Goal: Book appointment/travel/reservation

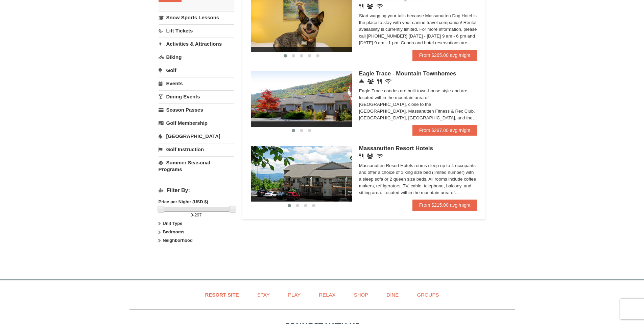
scroll to position [157, 0]
click at [169, 232] on strong "Bedrooms" at bounding box center [174, 231] width 22 height 5
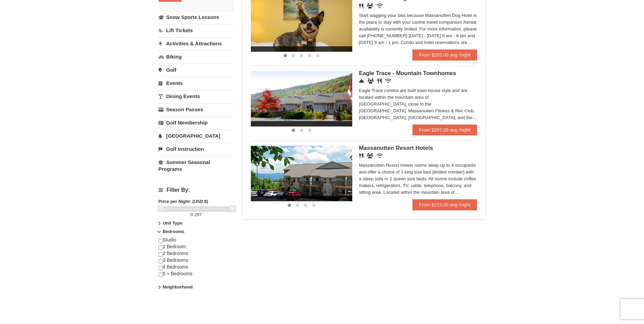
click at [163, 233] on strong "Bedrooms" at bounding box center [174, 231] width 22 height 5
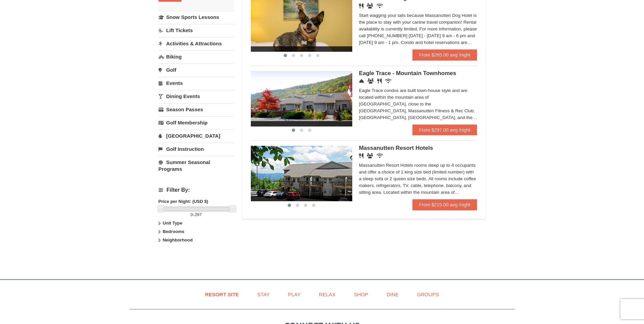
click at [164, 226] on label "Unit Type" at bounding box center [196, 223] width 75 height 7
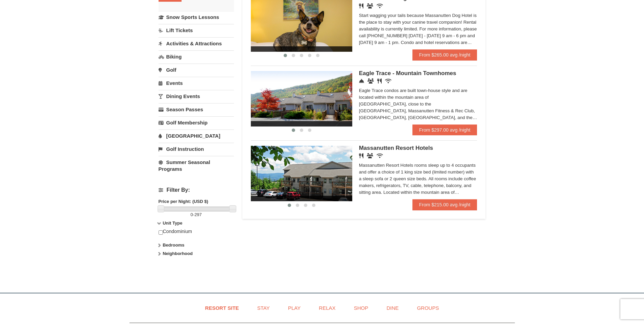
click at [165, 224] on strong "Unit Type" at bounding box center [173, 222] width 20 height 5
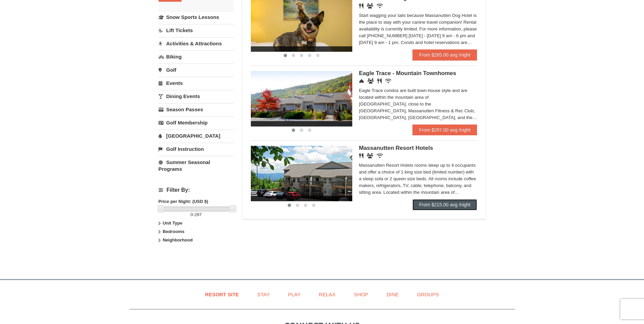
click at [443, 208] on link "From $215.00 avg /night" at bounding box center [444, 204] width 65 height 11
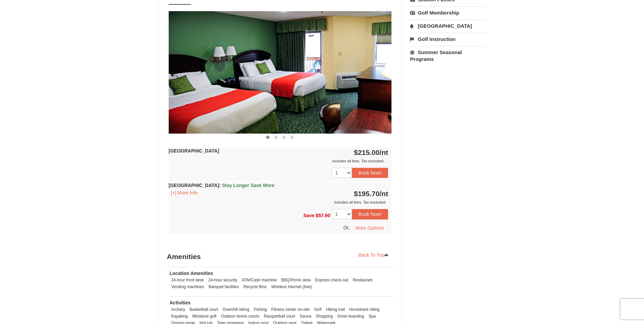
scroll to position [258, 0]
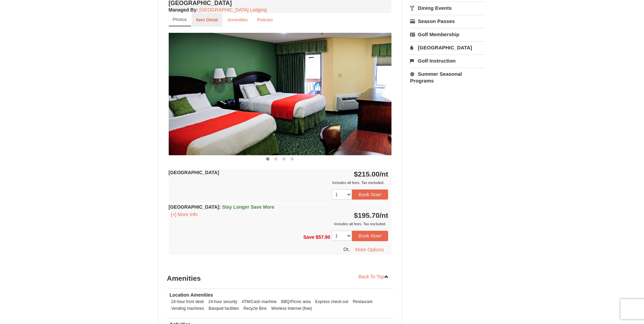
click at [205, 19] on small "Item Detail" at bounding box center [207, 19] width 22 height 5
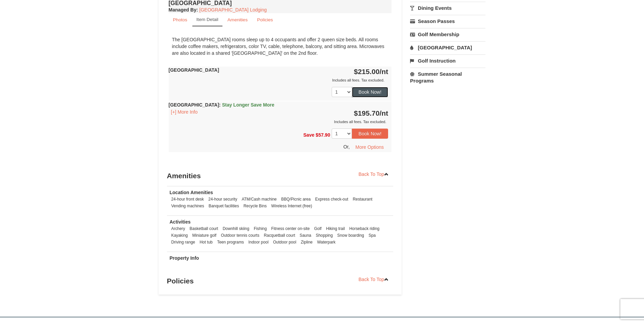
click at [362, 90] on button "Book Now!" at bounding box center [370, 92] width 37 height 10
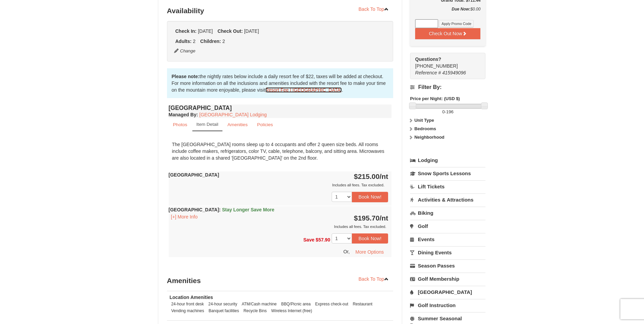
scroll to position [0, 0]
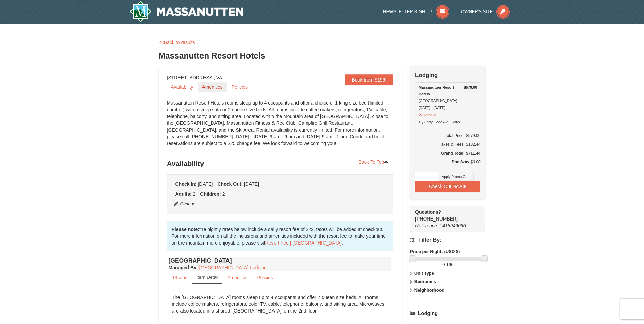
click at [205, 87] on link "Amenities" at bounding box center [212, 87] width 29 height 10
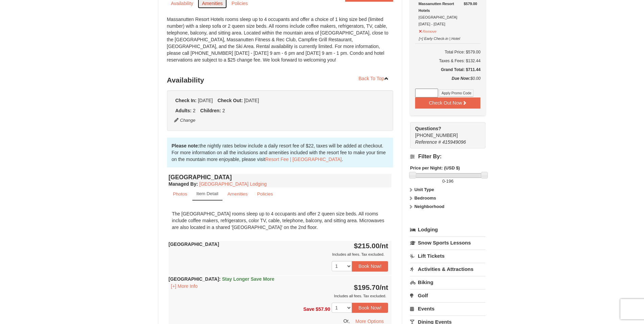
scroll to position [212, 0]
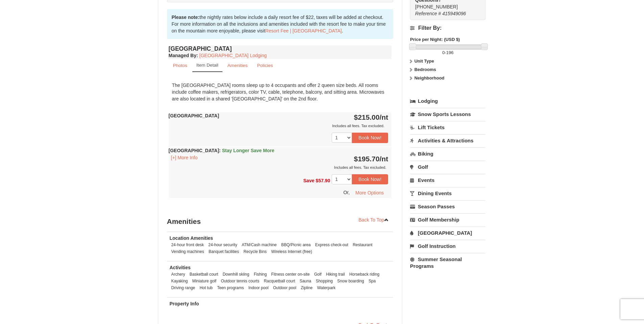
click at [423, 124] on link "Lift Tickets" at bounding box center [447, 127] width 75 height 13
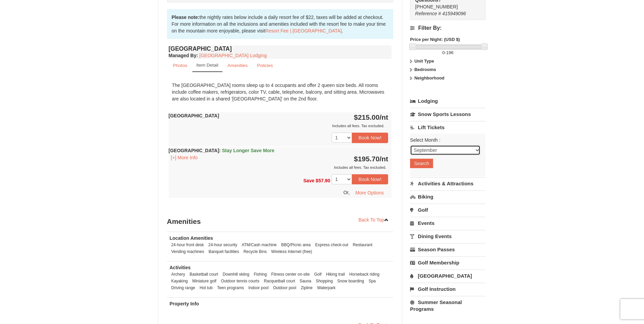
click at [427, 147] on select "September October November December January February March April May June July …" at bounding box center [445, 150] width 70 height 10
select select "12"
click at [410, 145] on select "September October November December January February March April May June July …" at bounding box center [445, 150] width 70 height 10
click at [422, 164] on button "Search" at bounding box center [421, 163] width 23 height 9
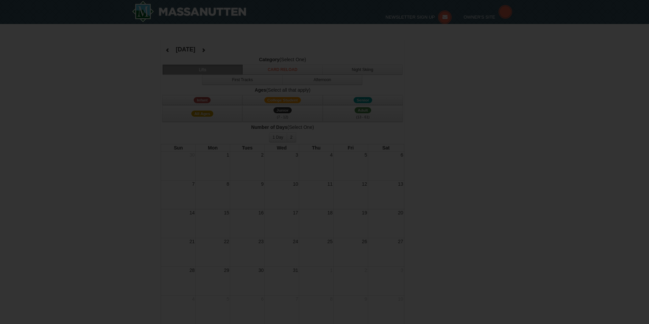
select select "12"
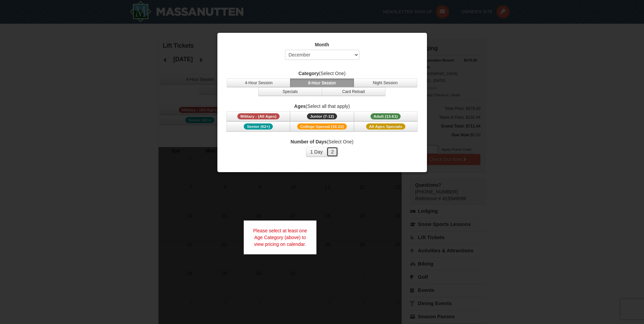
click at [333, 152] on button "2" at bounding box center [332, 152] width 11 height 10
click at [322, 153] on button "1 Day" at bounding box center [316, 152] width 21 height 10
click at [333, 153] on button "2" at bounding box center [332, 152] width 11 height 10
click at [330, 114] on span "Junior (7-12)" at bounding box center [322, 116] width 30 height 6
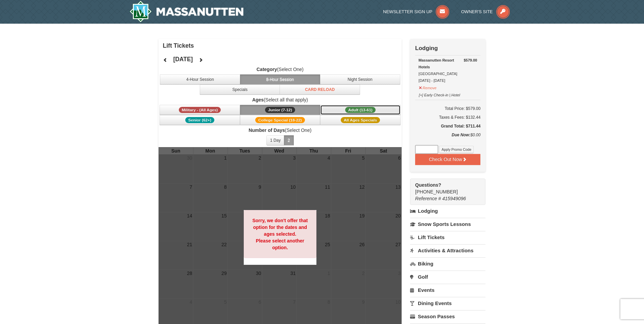
click at [357, 110] on span "Adult (13-61)" at bounding box center [360, 110] width 30 height 6
click at [227, 78] on button "4-Hour Session" at bounding box center [200, 79] width 80 height 10
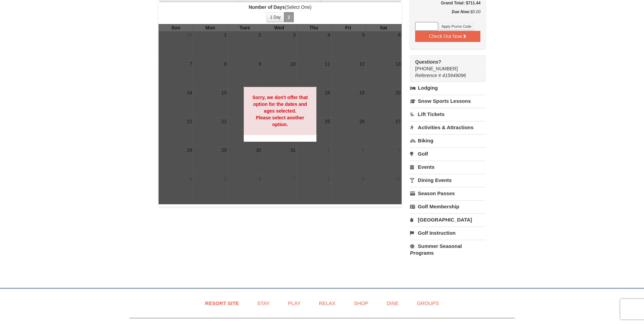
scroll to position [21, 0]
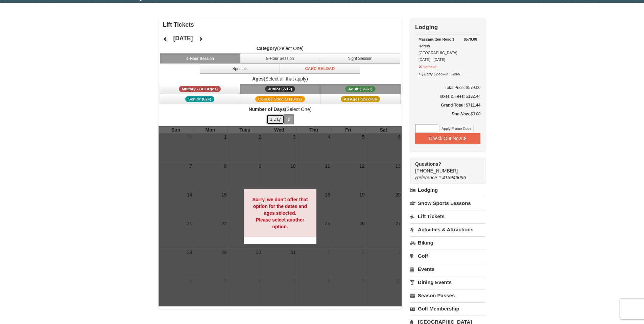
click at [274, 117] on button "1 Day" at bounding box center [275, 119] width 18 height 10
click at [239, 69] on button "Specials" at bounding box center [240, 69] width 80 height 10
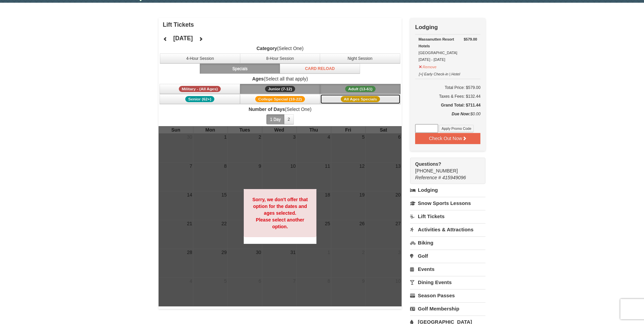
click at [341, 100] on button "All Ages Specials" at bounding box center [360, 99] width 80 height 10
click at [320, 119] on span "Number of Days (Select One) 1 Day 2 3 4 5 6 7 8 9 10 11 12 13 14 15" at bounding box center [280, 116] width 243 height 20
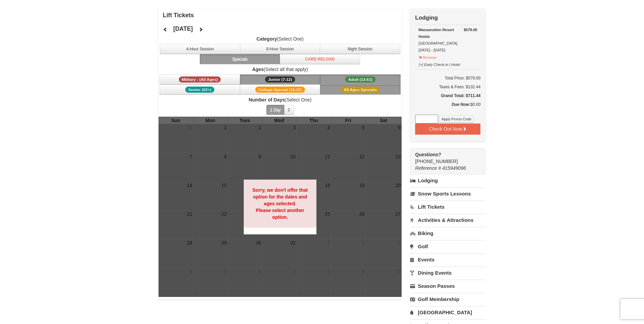
scroll to position [0, 0]
